Goal: Complete application form

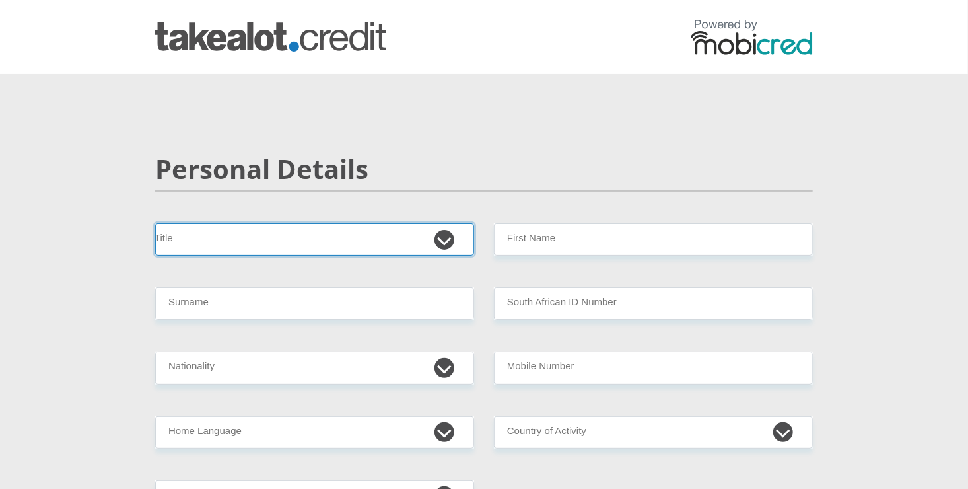
click at [241, 248] on select "Mr Ms Mrs Dr [PERSON_NAME]" at bounding box center [314, 239] width 319 height 32
select select "Mr"
click at [155, 223] on select "Mr Ms Mrs Dr [PERSON_NAME]" at bounding box center [314, 239] width 319 height 32
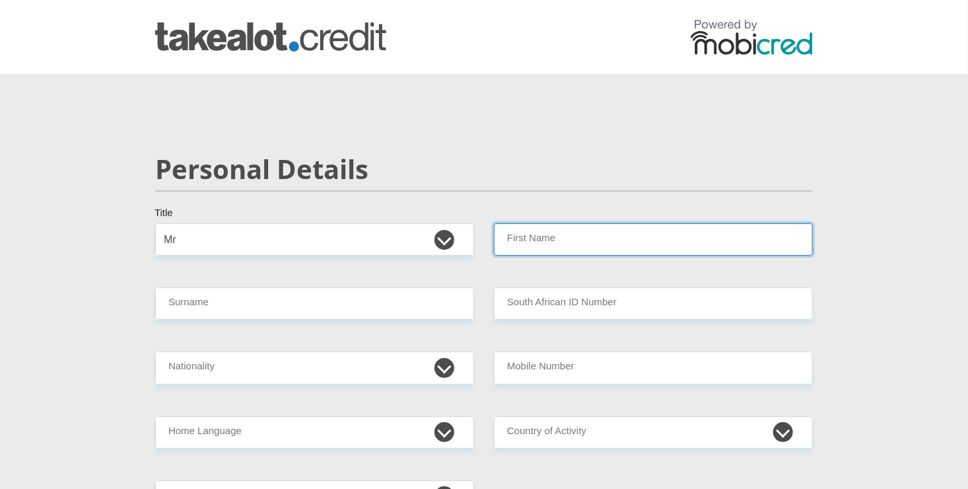
click at [553, 250] on input "First Name" at bounding box center [653, 239] width 319 height 32
type input "Thando"
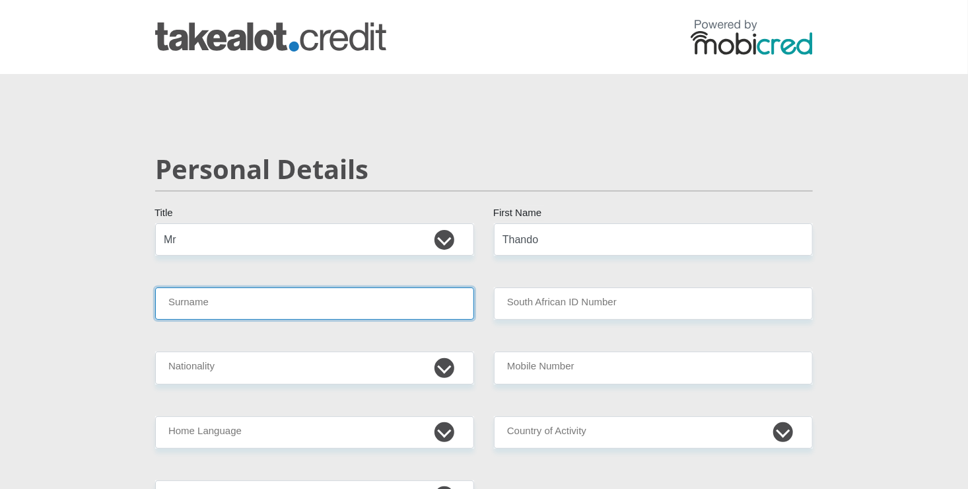
type input "Msane"
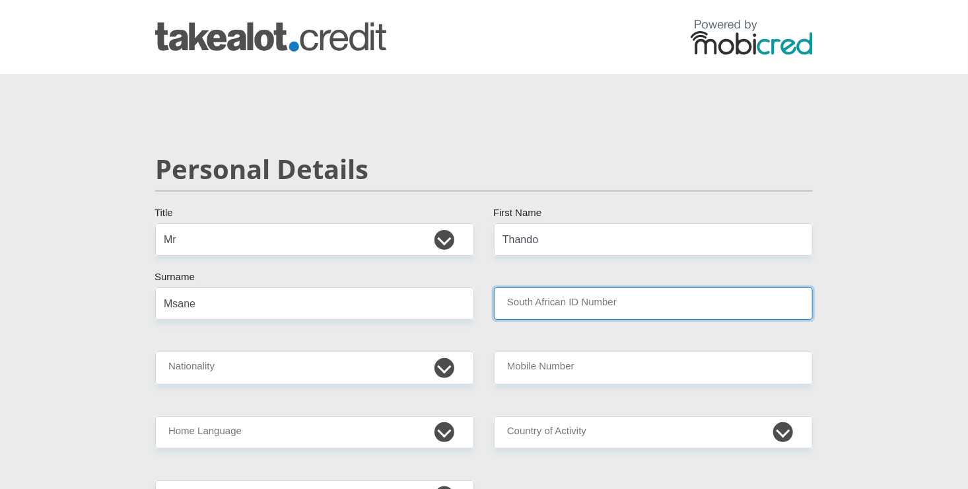
type input "Pepper [PERSON_NAME]"
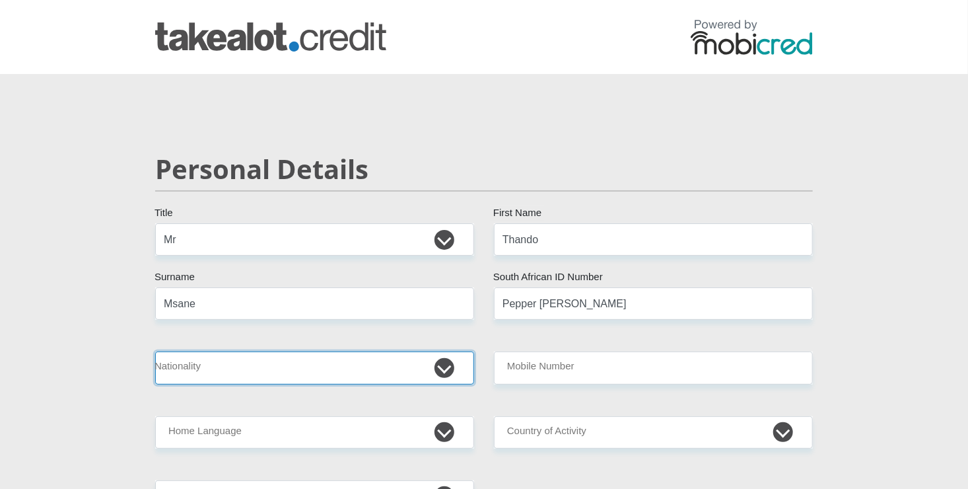
select select "ZAF"
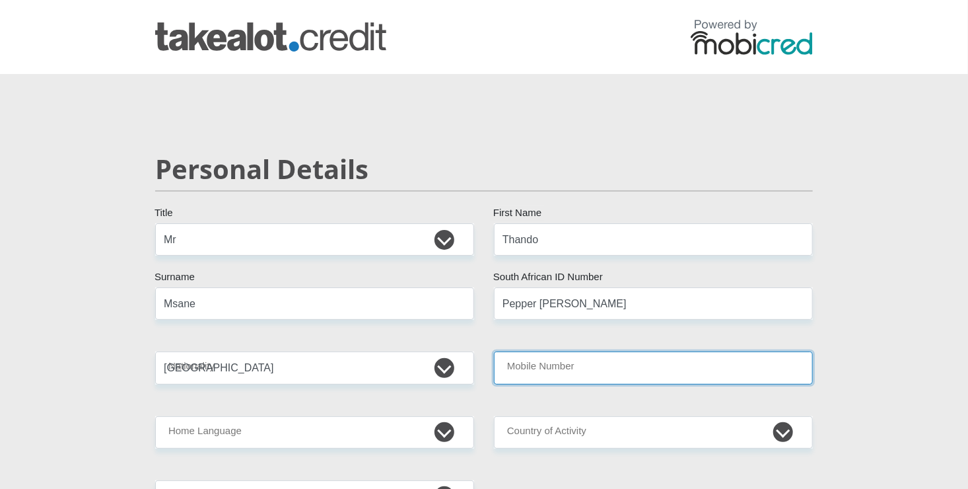
type input "0610761518"
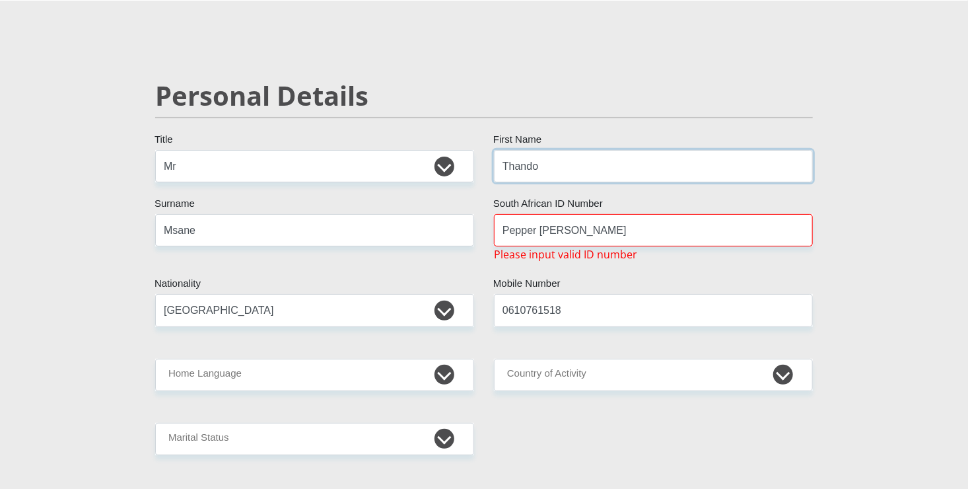
scroll to position [106, 0]
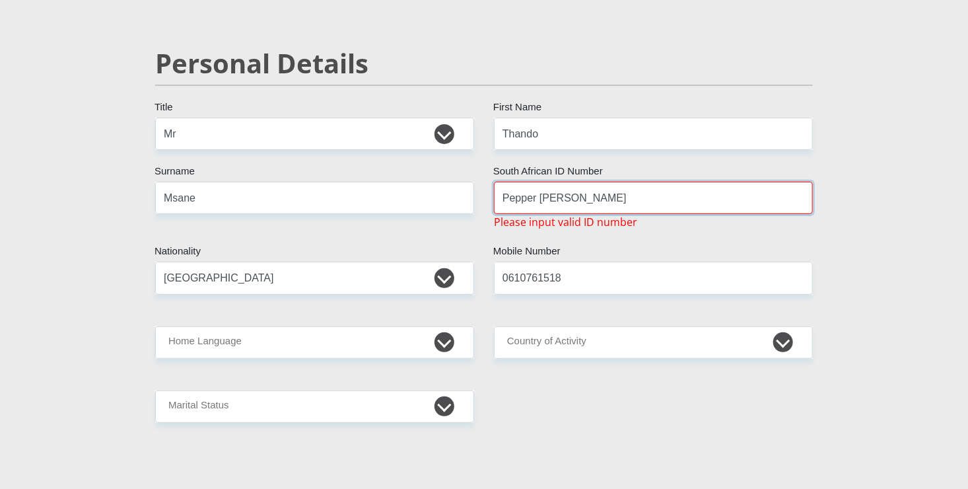
click at [554, 198] on input "Pepper [PERSON_NAME]" at bounding box center [653, 198] width 319 height 32
click at [571, 209] on input "Pepper [PERSON_NAME]" at bounding box center [653, 198] width 319 height 32
type input "P"
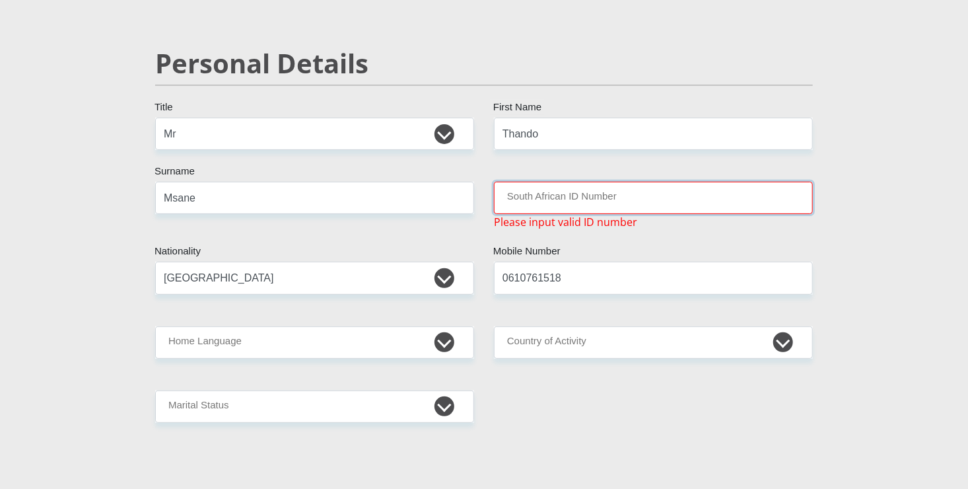
type input "o"
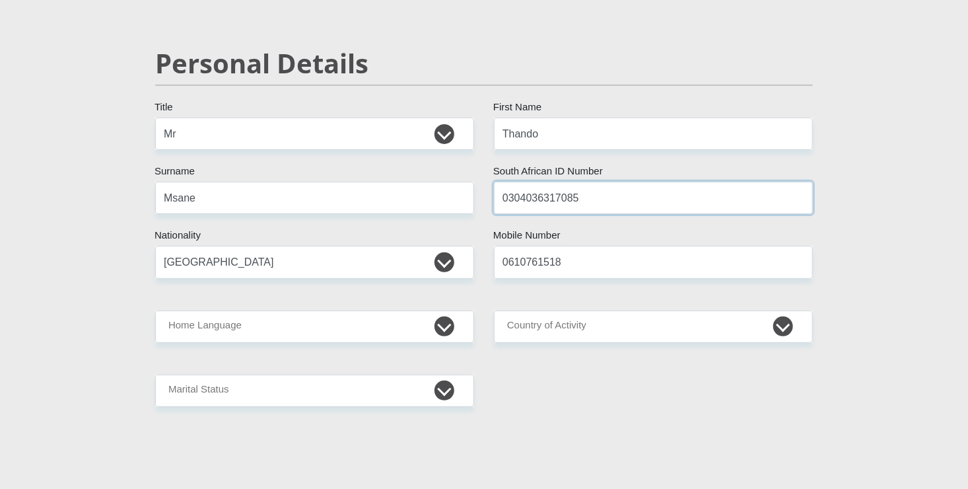
type input "0304036317085"
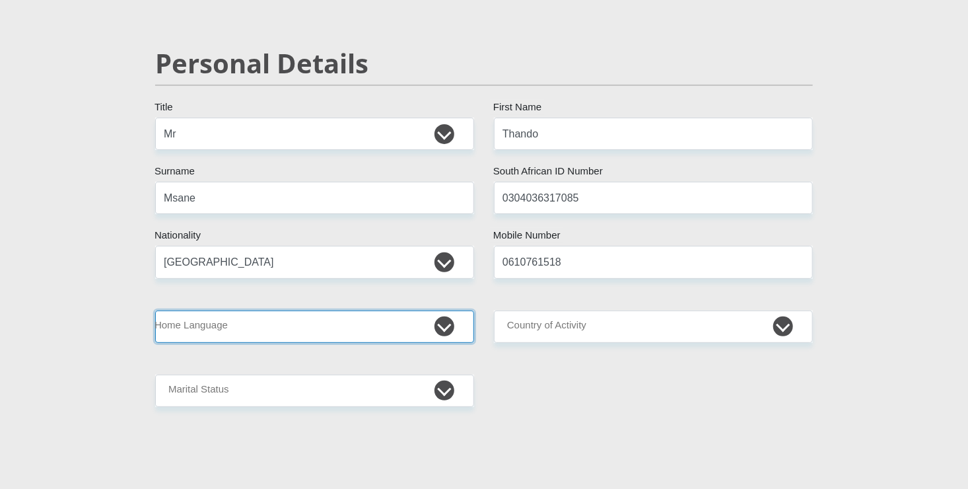
click at [331, 335] on select "Afrikaans English Sepedi South Ndebele Southern Sotho Swati Tsonga Tswana Venda…" at bounding box center [314, 326] width 319 height 32
select select "[DATE]"
click at [155, 310] on select "Afrikaans English Sepedi South Ndebele Southern Sotho Swati Tsonga Tswana Venda…" at bounding box center [314, 326] width 319 height 32
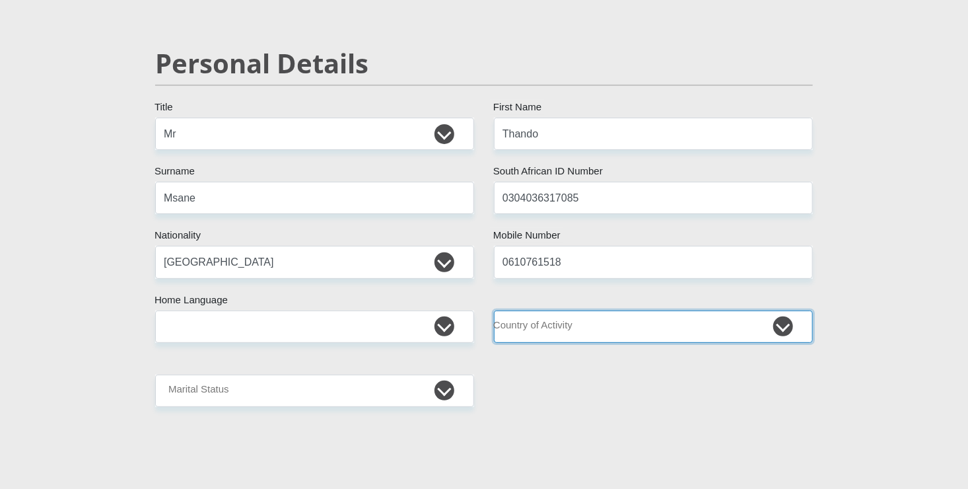
click at [543, 334] on select "[GEOGRAPHIC_DATA] [GEOGRAPHIC_DATA] [GEOGRAPHIC_DATA] [GEOGRAPHIC_DATA] [GEOGRA…" at bounding box center [653, 326] width 319 height 32
select select "ZAF"
click at [494, 310] on select "[GEOGRAPHIC_DATA] [GEOGRAPHIC_DATA] [GEOGRAPHIC_DATA] [GEOGRAPHIC_DATA] [GEOGRA…" at bounding box center [653, 326] width 319 height 32
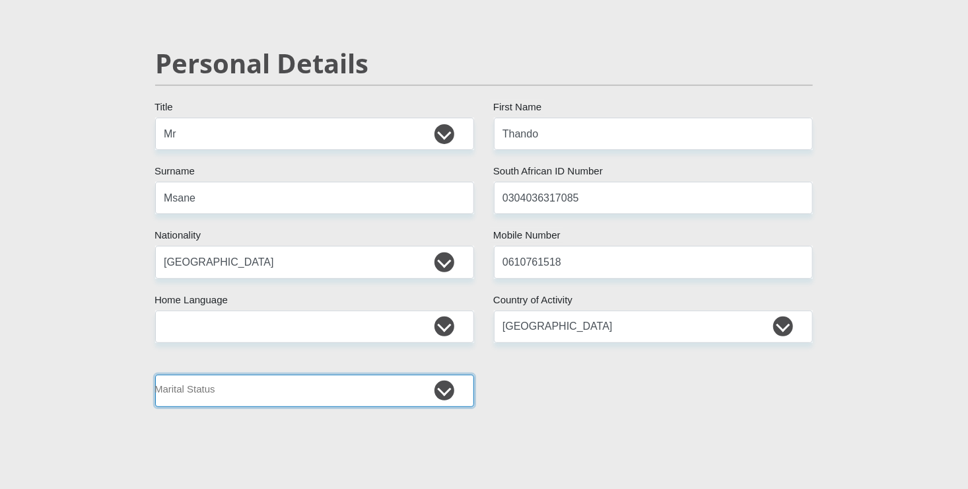
click at [288, 390] on select "Married ANC Single Divorced Widowed Married COP or Customary Law" at bounding box center [314, 390] width 319 height 32
select select "2"
click at [155, 374] on select "Married ANC Single Divorced Widowed Married COP or Customary Law" at bounding box center [314, 390] width 319 height 32
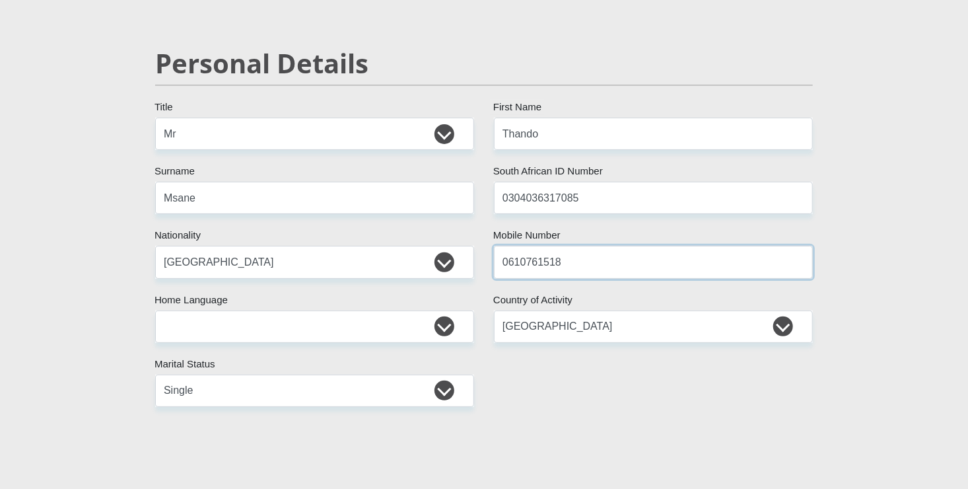
click at [533, 253] on input "0610761518" at bounding box center [653, 262] width 319 height 32
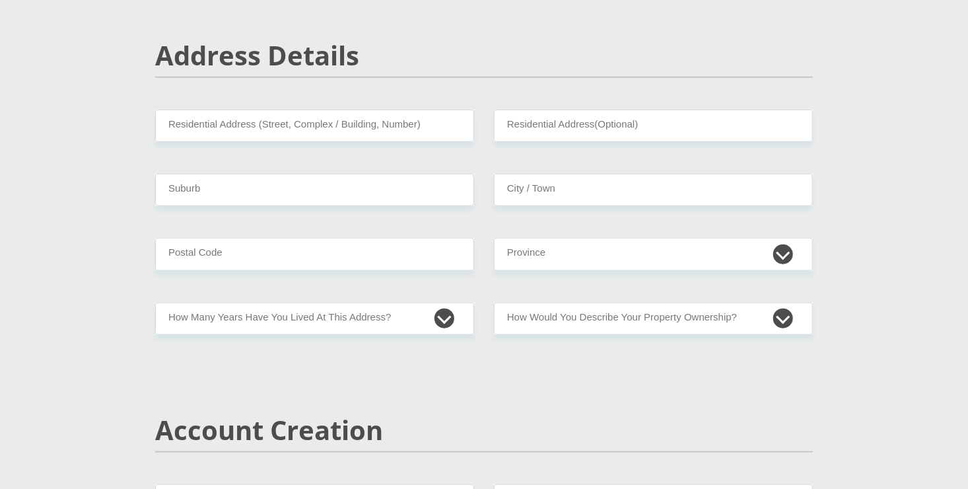
scroll to position [560, 0]
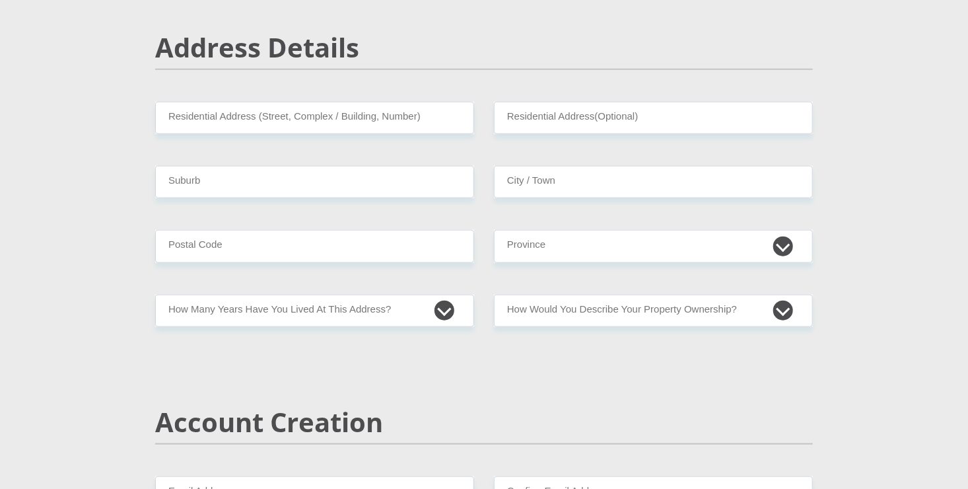
type input "0722199622"
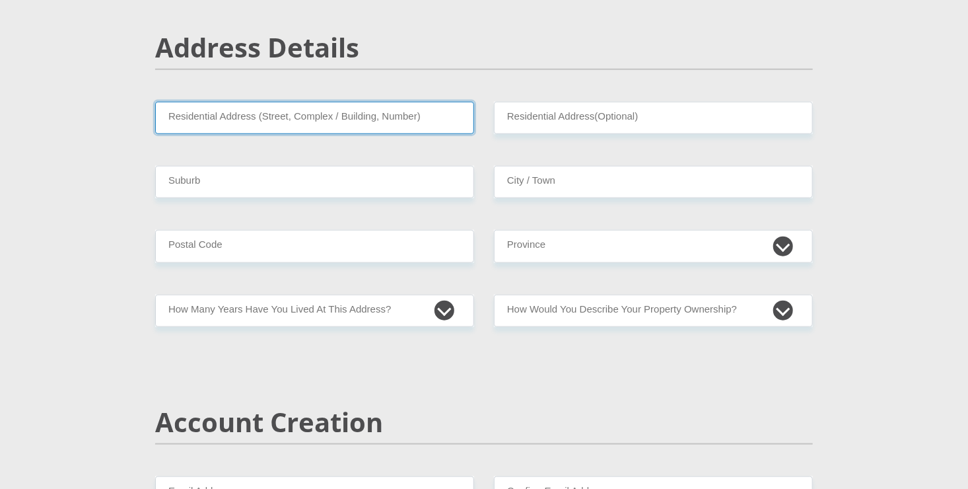
click at [368, 113] on input "Residential Address (Street, Complex / Building, Number)" at bounding box center [314, 118] width 319 height 32
type input "[GEOGRAPHIC_DATA], [GEOGRAPHIC_DATA]"
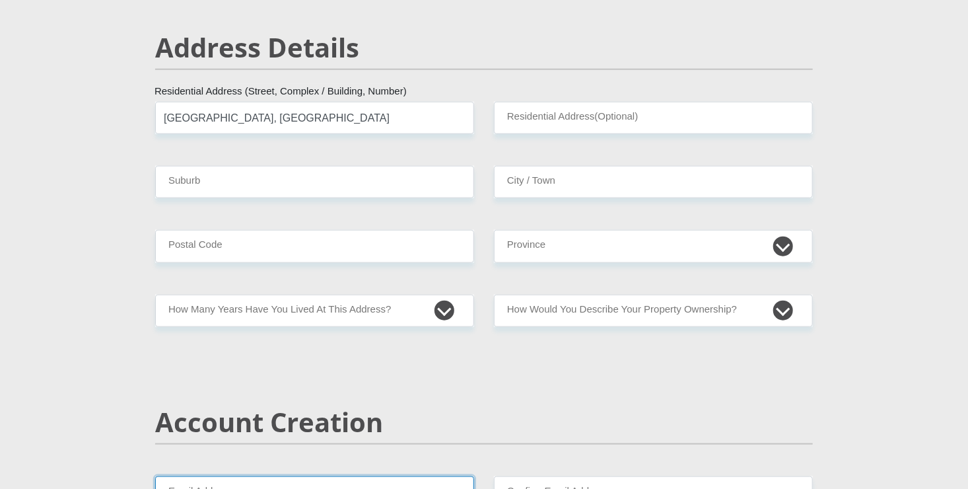
type input "[EMAIL_ADDRESS][DOMAIN_NAME]"
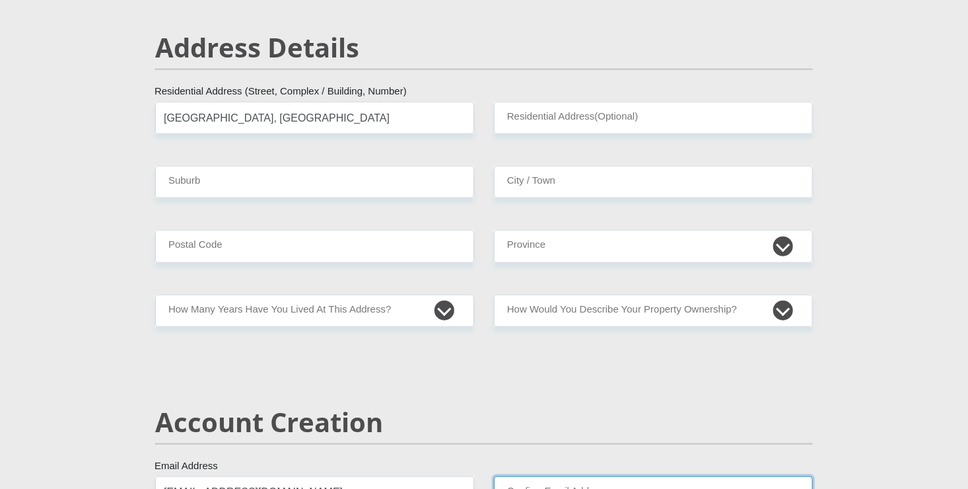
type input "[EMAIL_ADDRESS][DOMAIN_NAME]"
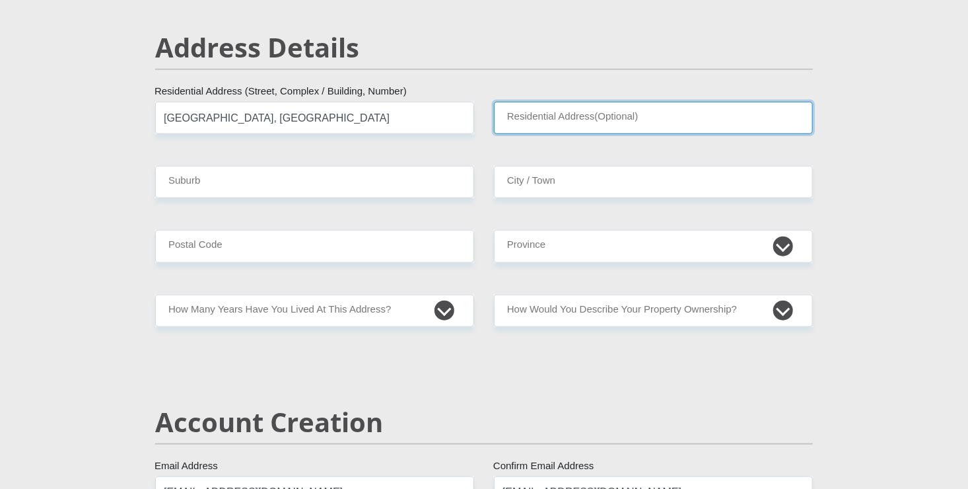
click at [534, 107] on input "Residential Address(Optional)" at bounding box center [653, 118] width 319 height 32
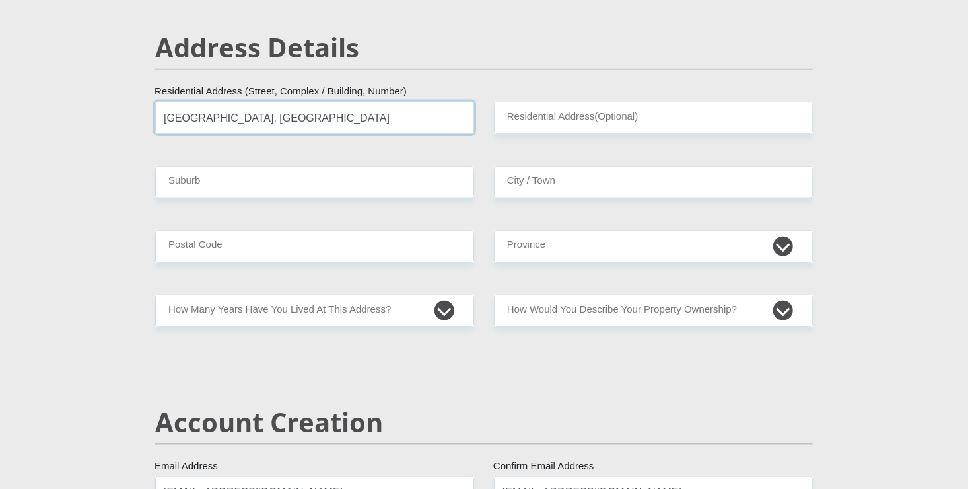
click at [365, 121] on input "[GEOGRAPHIC_DATA], [GEOGRAPHIC_DATA]" at bounding box center [314, 118] width 319 height 32
type input "J"
type input "[STREET_ADDRESS]"
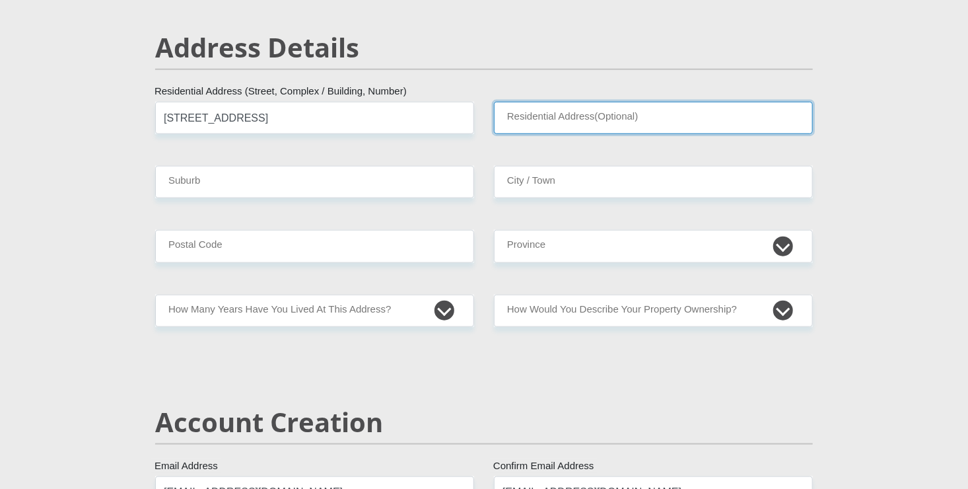
click at [514, 114] on input "Residential Address(Optional)" at bounding box center [653, 118] width 319 height 32
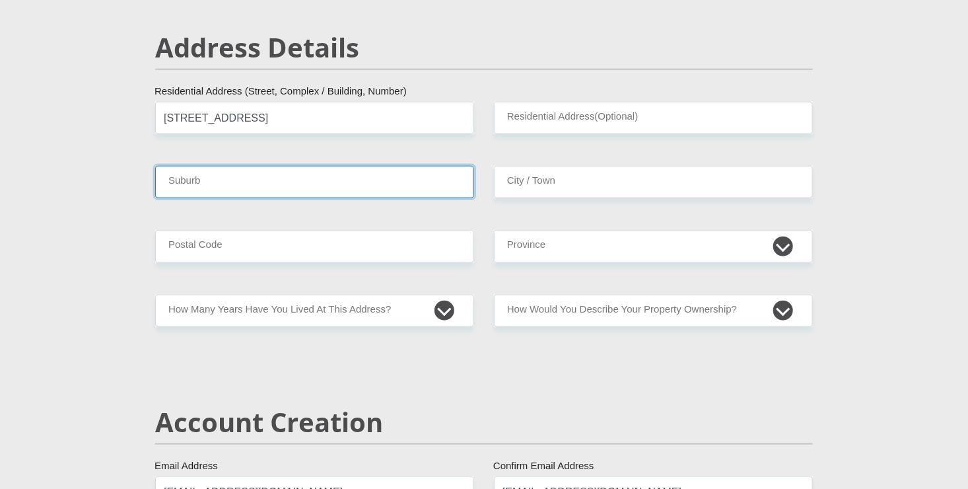
click at [341, 184] on input "Suburb" at bounding box center [314, 182] width 319 height 32
type input "Braamfischerville phase 1"
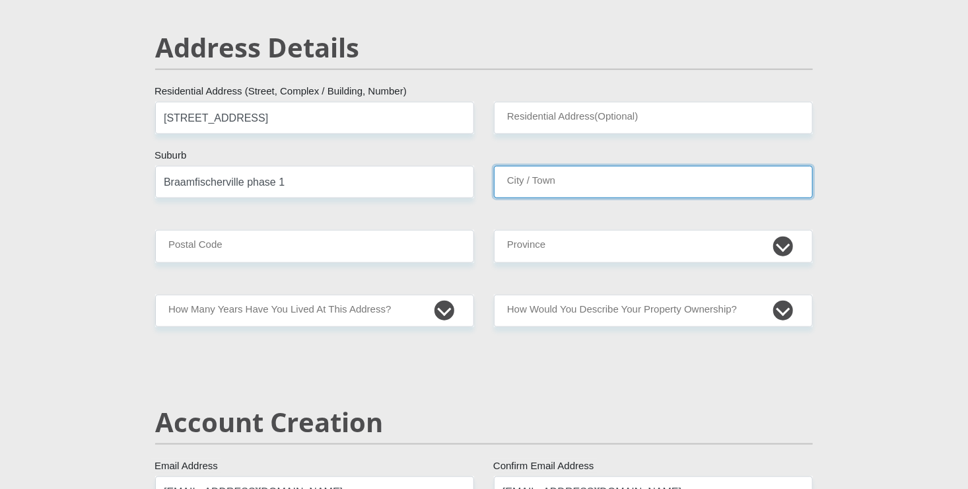
click at [529, 186] on input "City / Town" at bounding box center [653, 182] width 319 height 32
type input "Roodepoort"
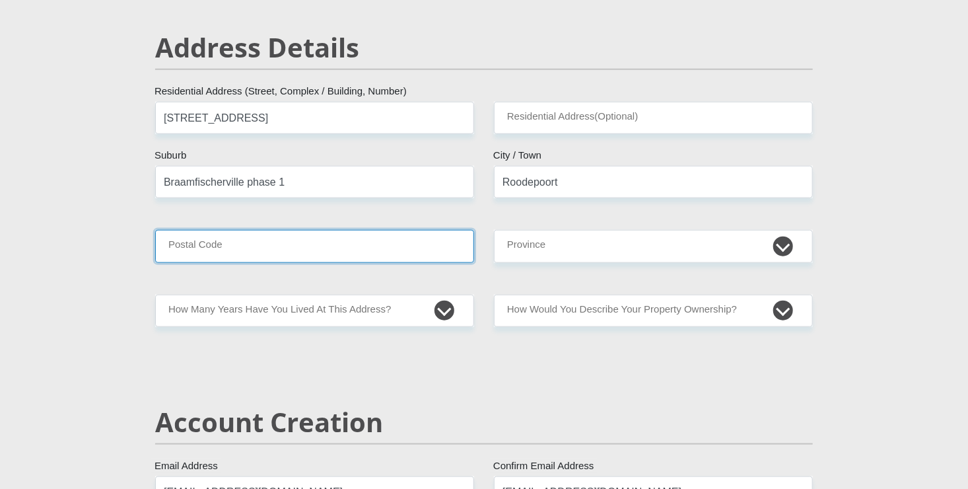
click at [344, 254] on input "Postal Code" at bounding box center [314, 246] width 319 height 32
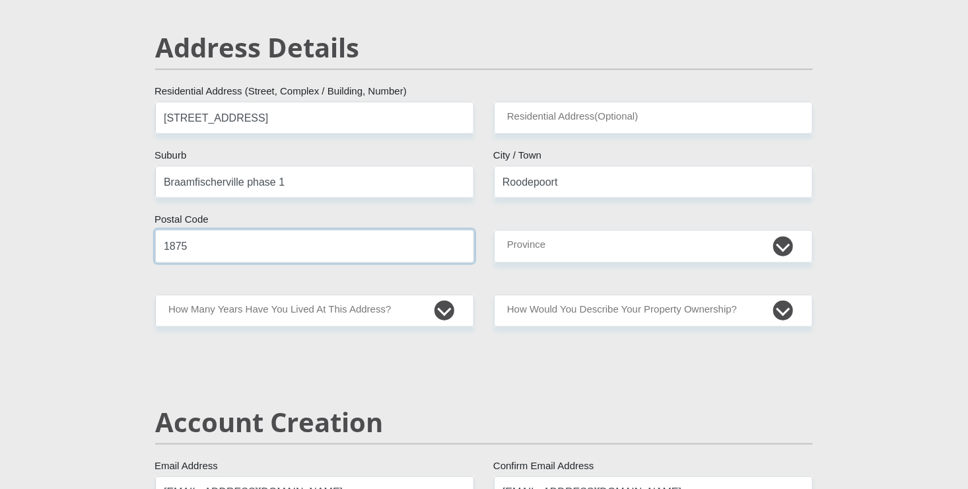
type input "1875"
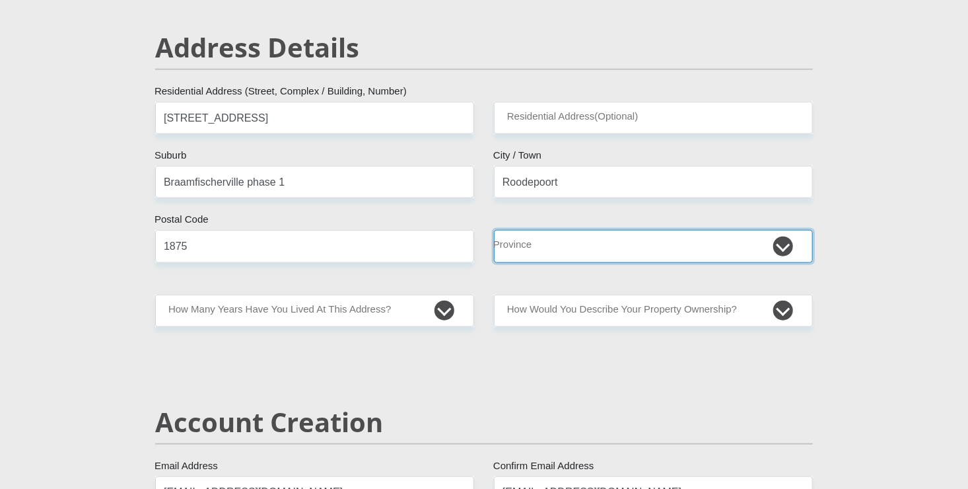
click at [607, 248] on select "Eastern Cape Free State [GEOGRAPHIC_DATA] [GEOGRAPHIC_DATA][DATE] [GEOGRAPHIC_D…" at bounding box center [653, 246] width 319 height 32
select select "Gauteng"
click at [494, 230] on select "Eastern Cape Free State [GEOGRAPHIC_DATA] [GEOGRAPHIC_DATA][DATE] [GEOGRAPHIC_D…" at bounding box center [653, 246] width 319 height 32
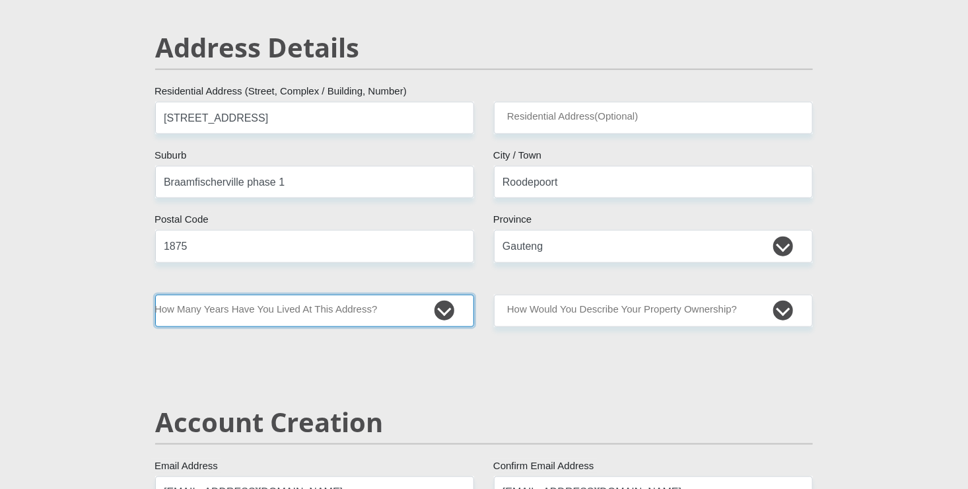
click at [299, 309] on select "less than 1 year 1-3 years 3-5 years 5+ years" at bounding box center [314, 310] width 319 height 32
select select "5"
click at [155, 294] on select "less than 1 year 1-3 years 3-5 years 5+ years" at bounding box center [314, 310] width 319 height 32
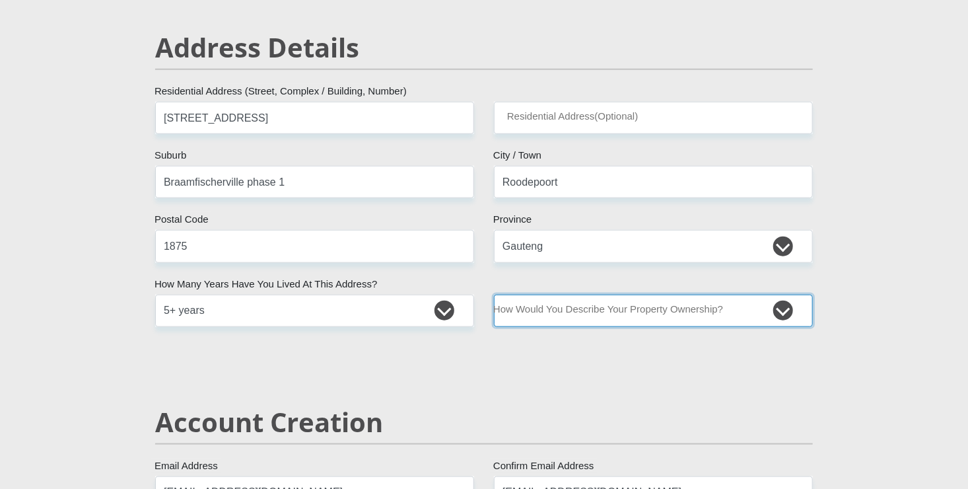
click at [561, 312] on select "Owned Rented Family Owned Company Dwelling" at bounding box center [653, 310] width 319 height 32
select select "parents"
click at [494, 294] on select "Owned Rented Family Owned Company Dwelling" at bounding box center [653, 310] width 319 height 32
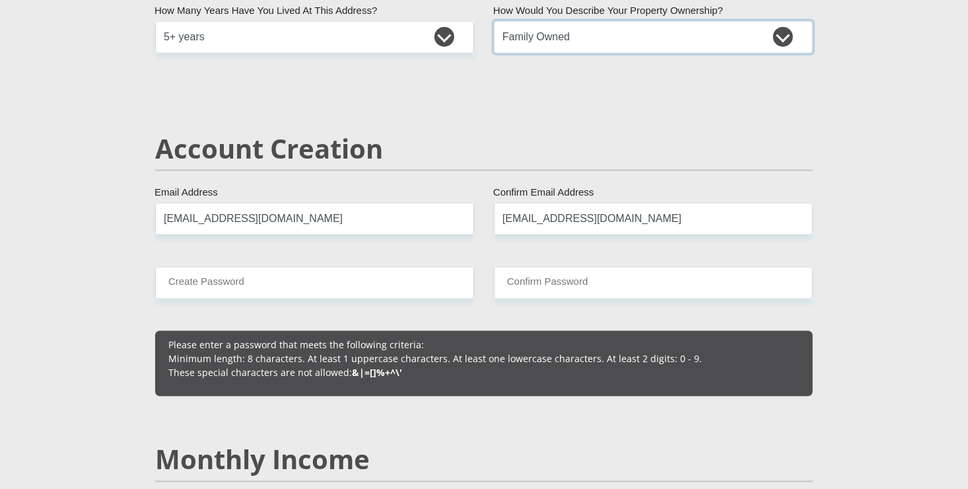
scroll to position [834, 0]
click at [403, 226] on input "[EMAIL_ADDRESS][DOMAIN_NAME]" at bounding box center [314, 218] width 319 height 32
type input "[EMAIL_ADDRESS][DOMAIN_NAME]"
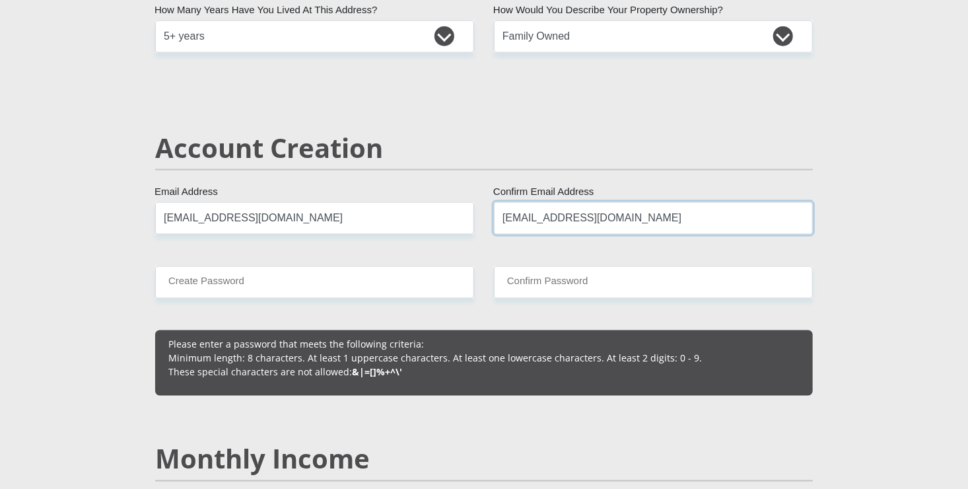
click at [526, 219] on input "[EMAIL_ADDRESS][DOMAIN_NAME]" at bounding box center [653, 218] width 319 height 32
type input "[EMAIL_ADDRESS][DOMAIN_NAME]"
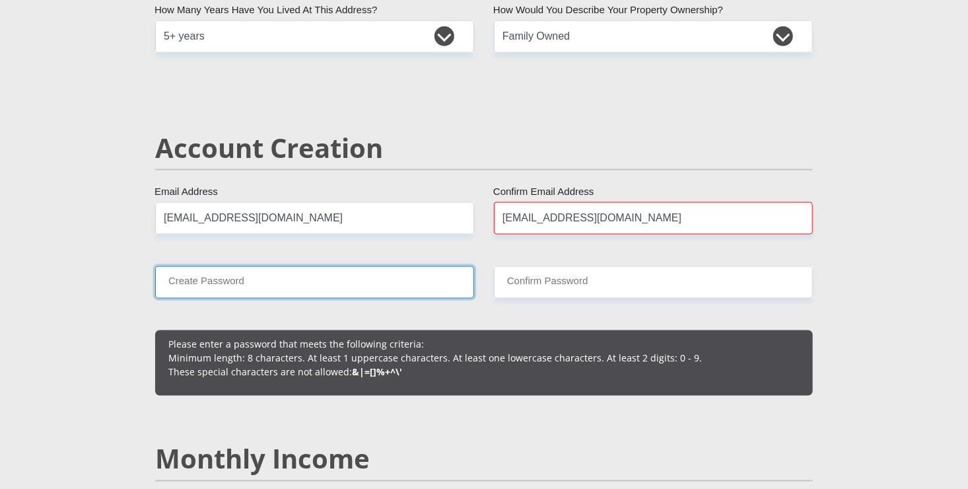
click at [294, 285] on input "Create Password" at bounding box center [314, 282] width 319 height 32
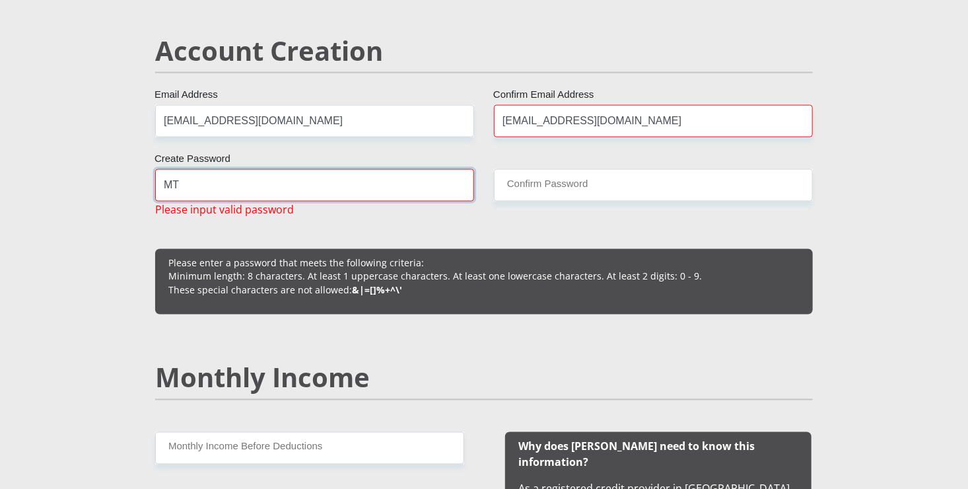
scroll to position [929, 0]
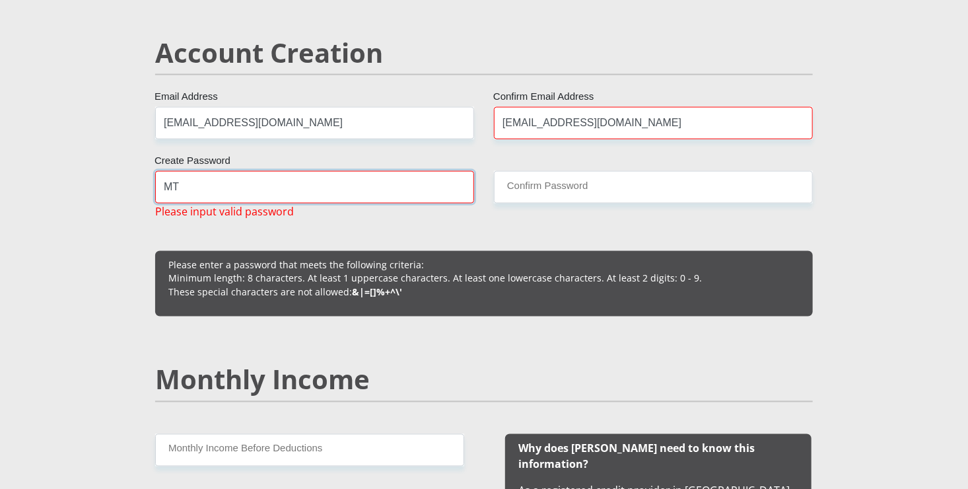
type input "MT"
click at [296, 110] on input "[EMAIL_ADDRESS][DOMAIN_NAME]" at bounding box center [314, 123] width 319 height 32
type input "[EMAIL_ADDRESS][DOMAIN_NAME]"
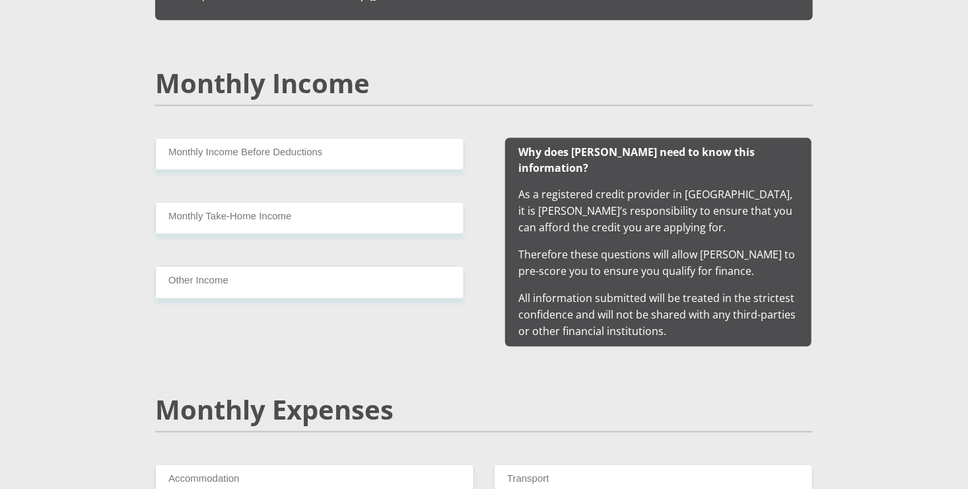
scroll to position [1228, 0]
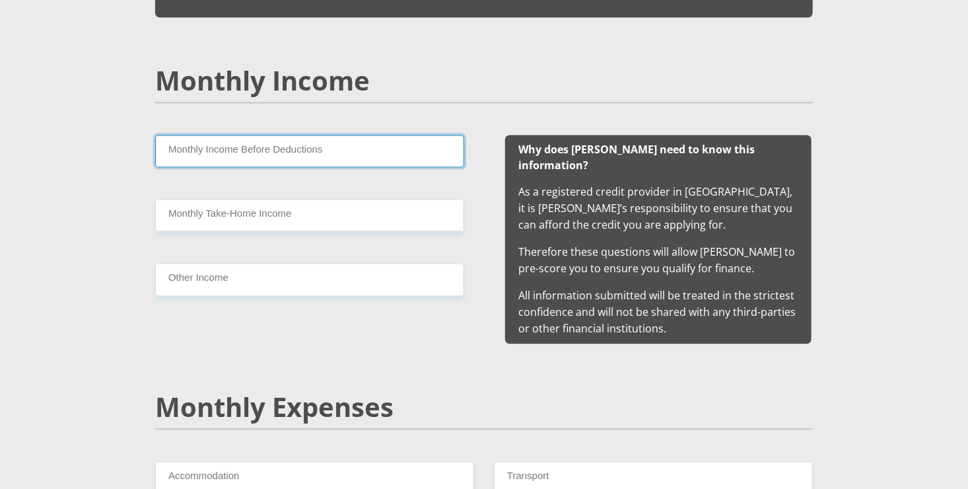
click at [217, 146] on input "Monthly Income Before Deductions" at bounding box center [309, 151] width 309 height 32
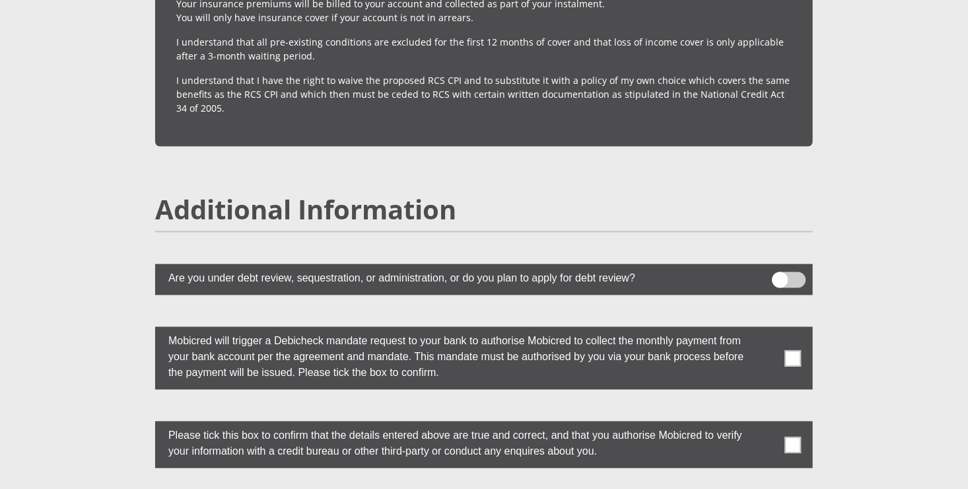
scroll to position [3515, 0]
